Goal: Find specific page/section: Find specific page/section

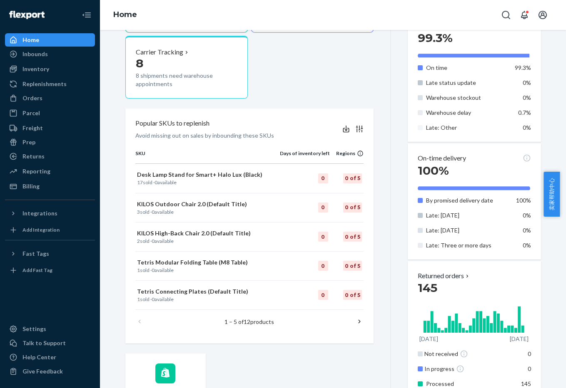
scroll to position [278, 0]
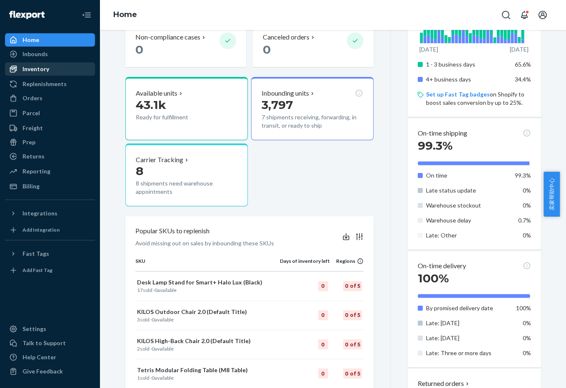
click at [50, 69] on div "Inventory" at bounding box center [50, 69] width 88 height 12
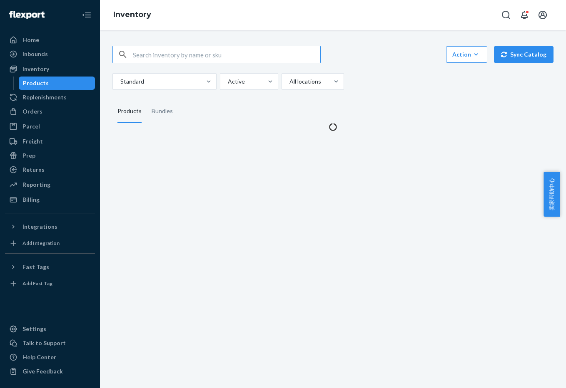
click at [141, 58] on input "text" at bounding box center [226, 54] width 187 height 17
type input "halo lux"
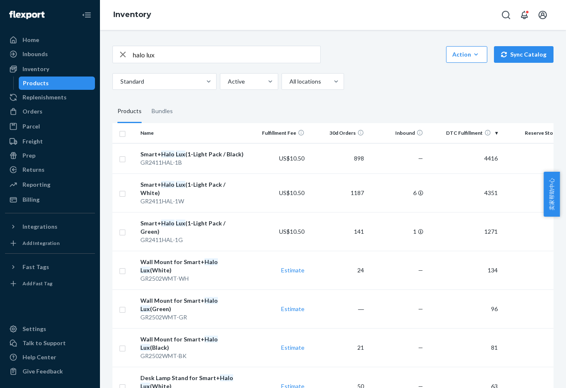
click at [276, 108] on fieldset "Products Bundles" at bounding box center [332, 111] width 441 height 23
click at [287, 112] on fieldset "Products Bundles" at bounding box center [332, 111] width 441 height 23
